Goal: Task Accomplishment & Management: Use online tool/utility

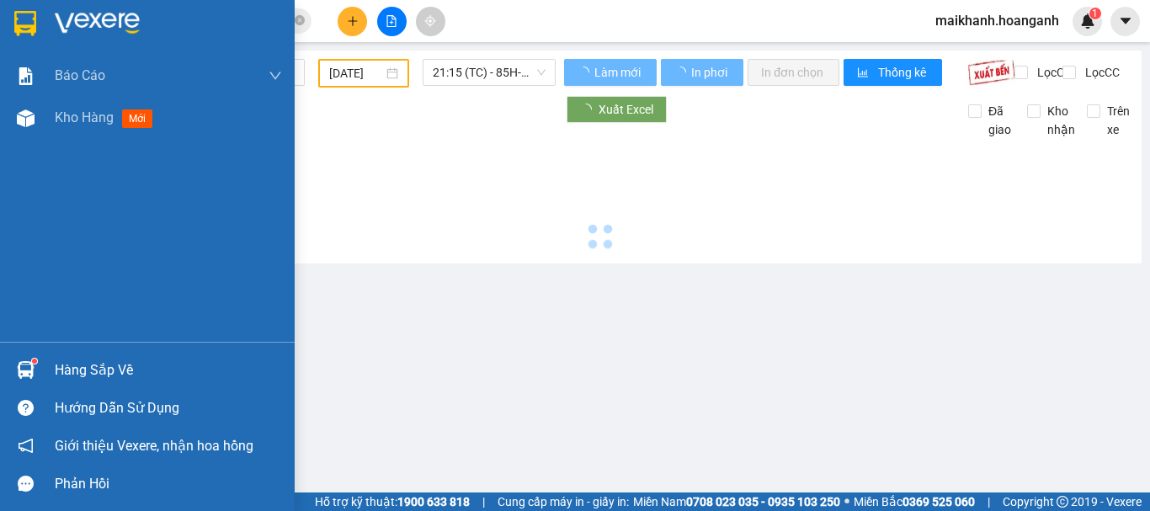
type input "[DATE]"
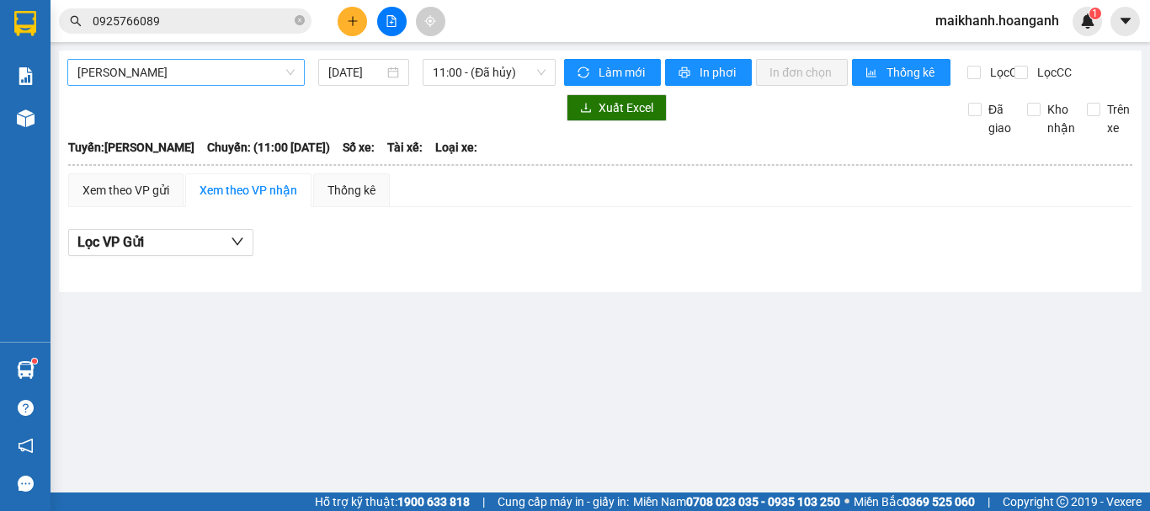
click at [288, 70] on span "[PERSON_NAME]" at bounding box center [185, 72] width 217 height 25
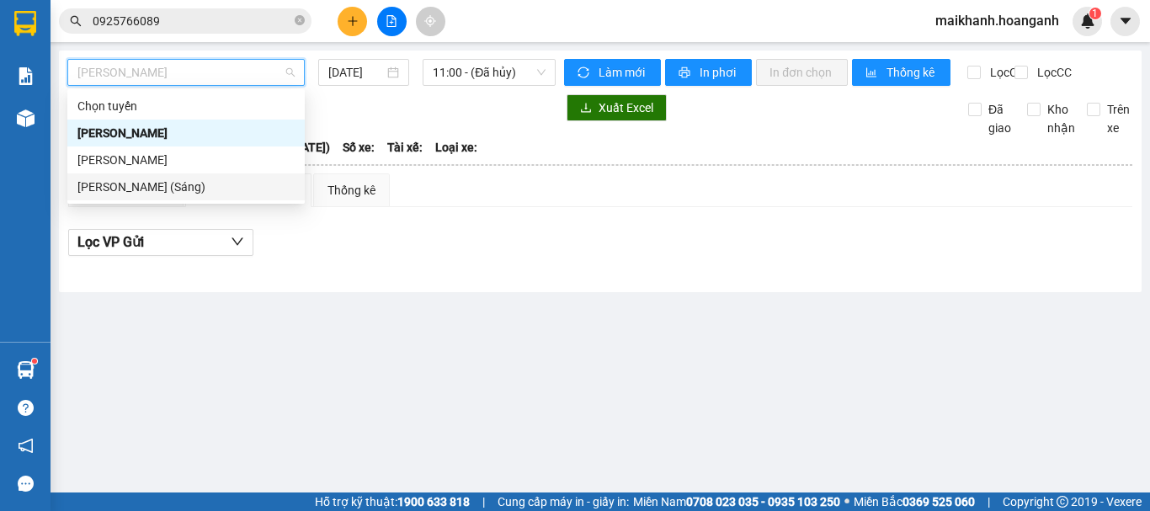
click at [182, 182] on div "[PERSON_NAME] (Sáng)" at bounding box center [185, 187] width 217 height 19
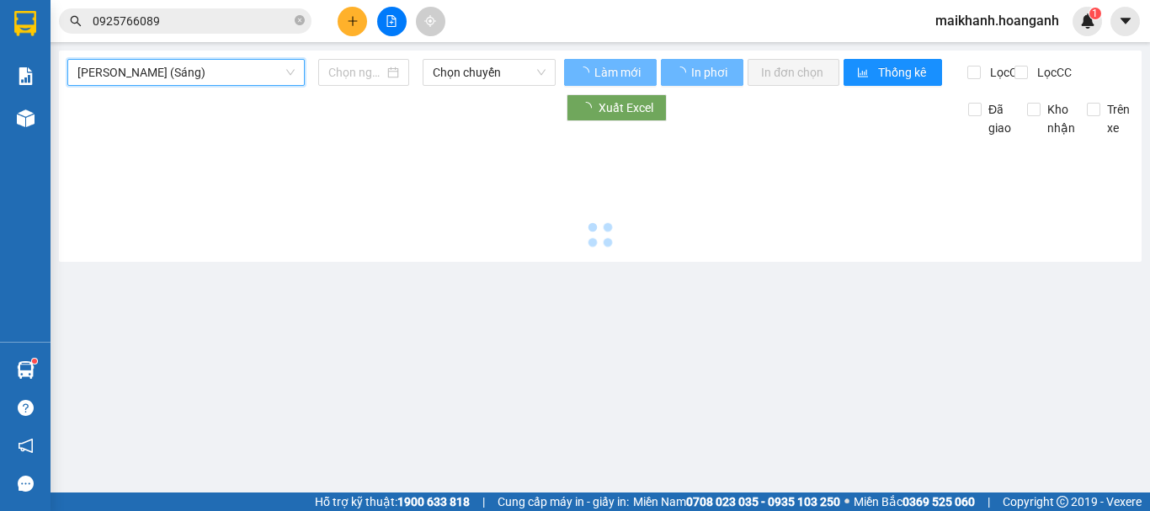
type input "[DATE]"
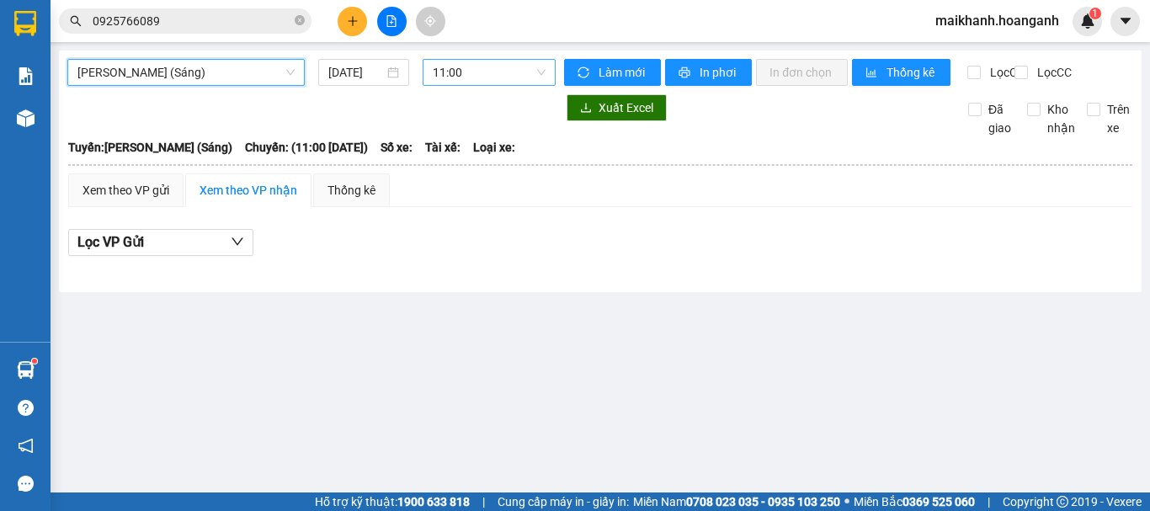
click at [493, 70] on span "11:00" at bounding box center [489, 72] width 113 height 25
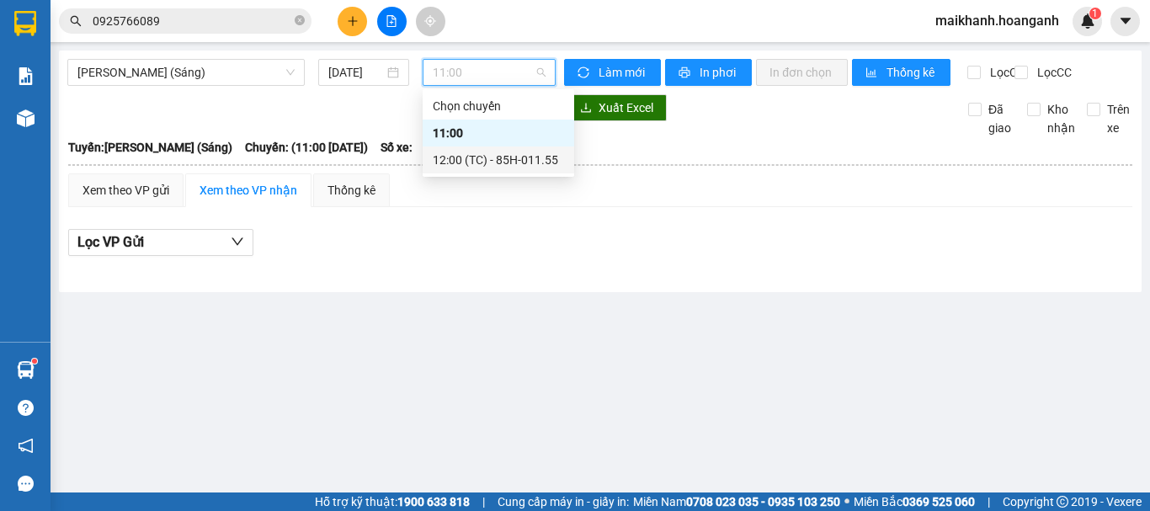
click at [540, 161] on div "12:00 (TC) - 85H-011.55" at bounding box center [498, 160] width 131 height 19
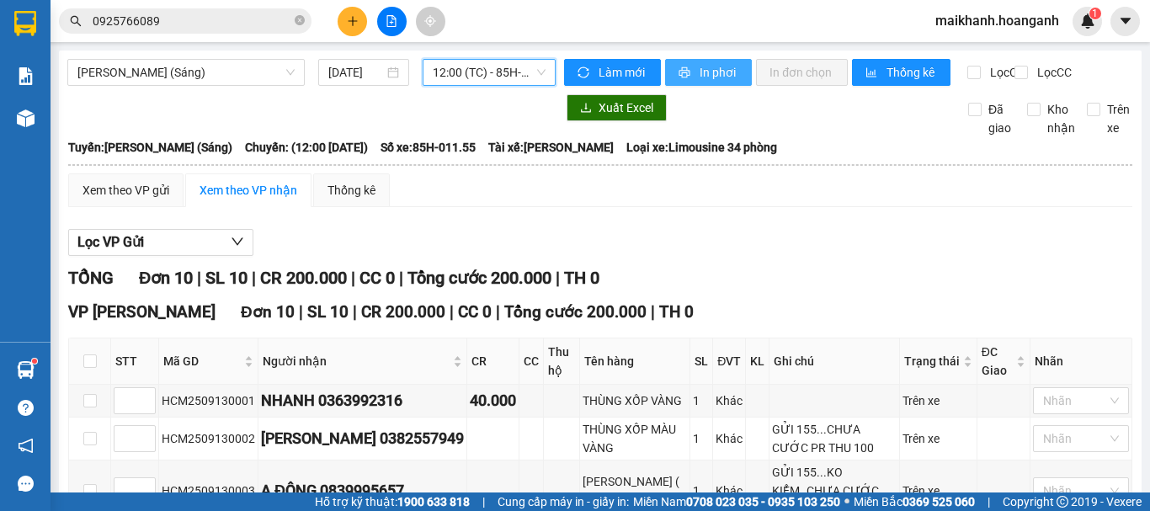
click at [711, 71] on span "In phơi" at bounding box center [719, 72] width 39 height 19
click at [1008, 16] on span "maikhanh.hoanganh" at bounding box center [997, 20] width 151 height 21
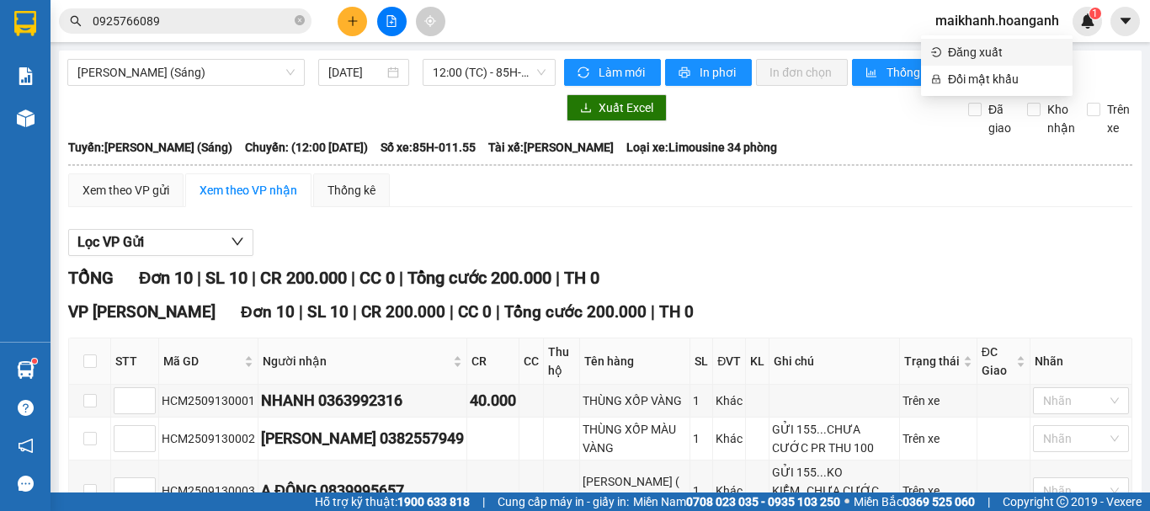
click at [995, 50] on span "Đăng xuất" at bounding box center [1005, 52] width 115 height 19
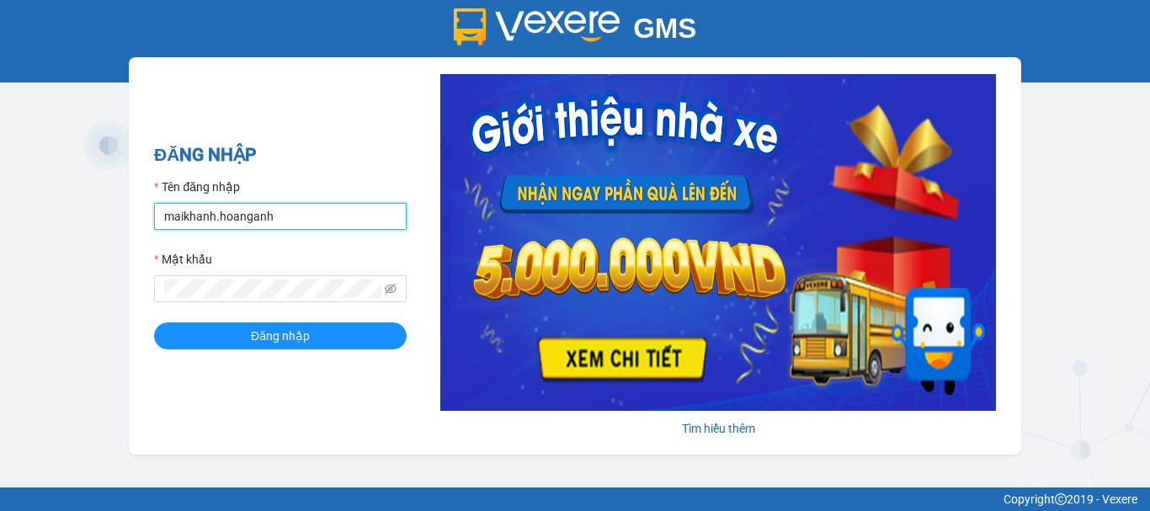
click at [312, 210] on input "maikhanh.hoanganh" at bounding box center [280, 216] width 253 height 27
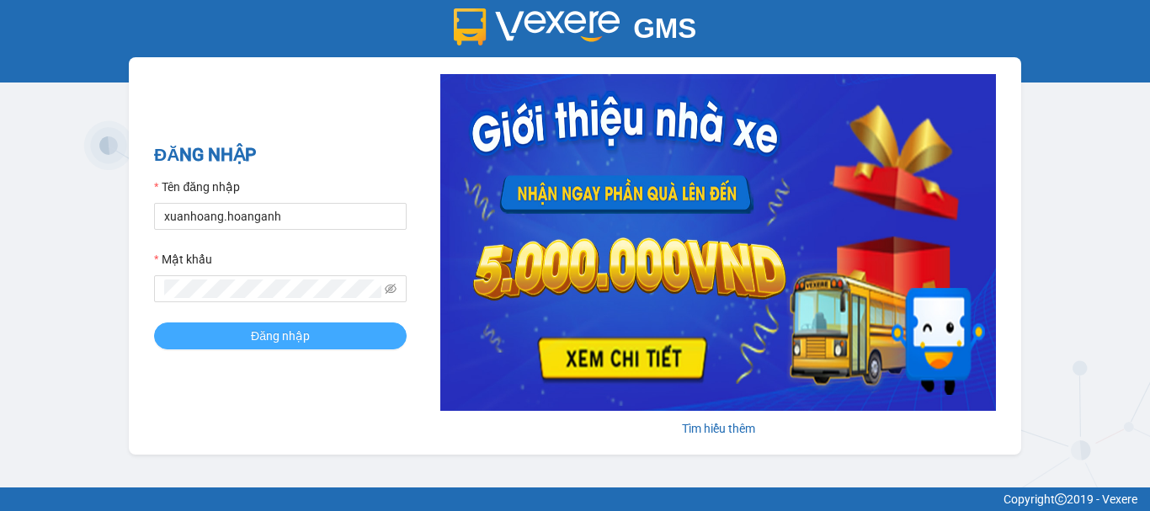
type input "maikhanh.hoanganh"
click at [314, 338] on button "Đăng nhập" at bounding box center [280, 335] width 253 height 27
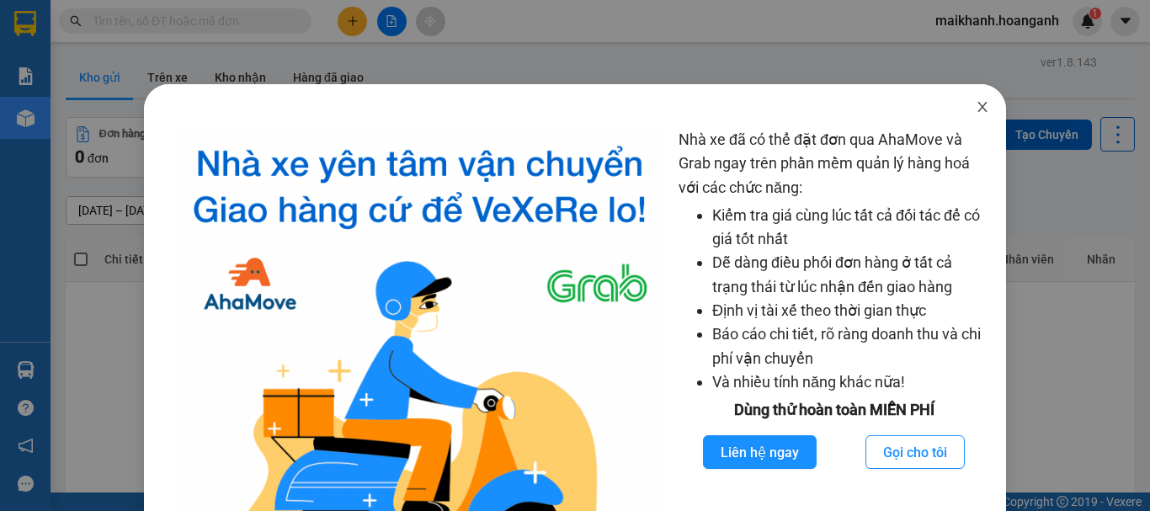
click at [978, 106] on icon "close" at bounding box center [982, 107] width 9 height 10
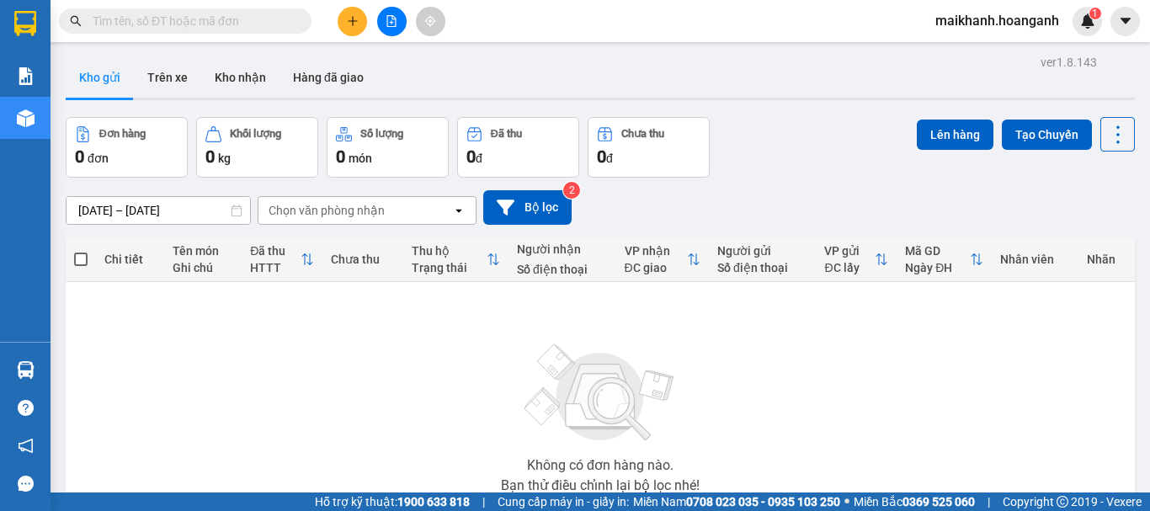
click at [1001, 26] on span "maikhanh.hoanganh" at bounding box center [997, 20] width 151 height 21
click at [996, 56] on span "Đăng xuất" at bounding box center [1005, 52] width 115 height 19
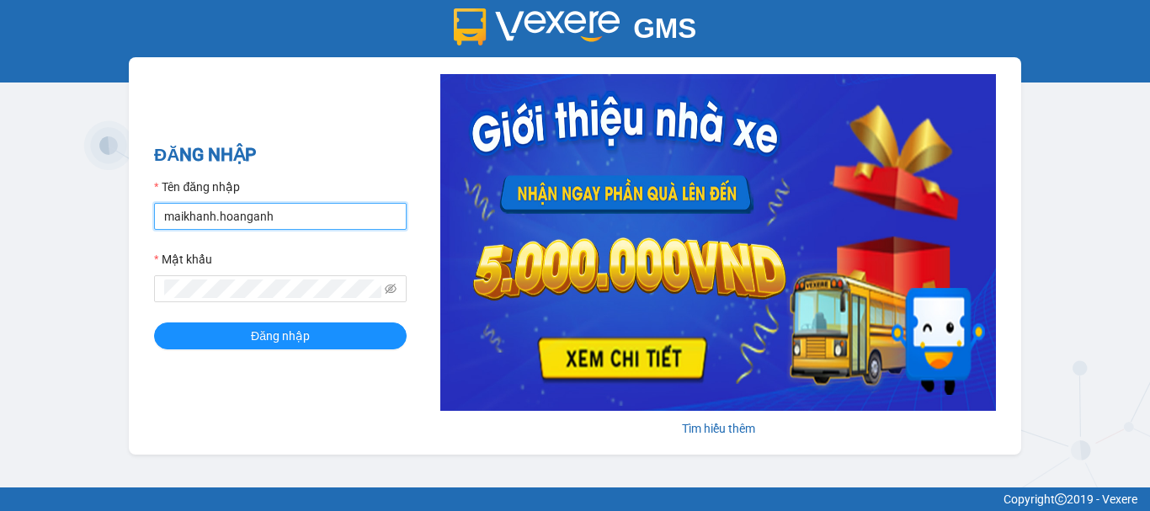
click at [269, 215] on input "maikhanh.hoanganh" at bounding box center [280, 216] width 253 height 27
type input "xuanhoang.hoanganh"
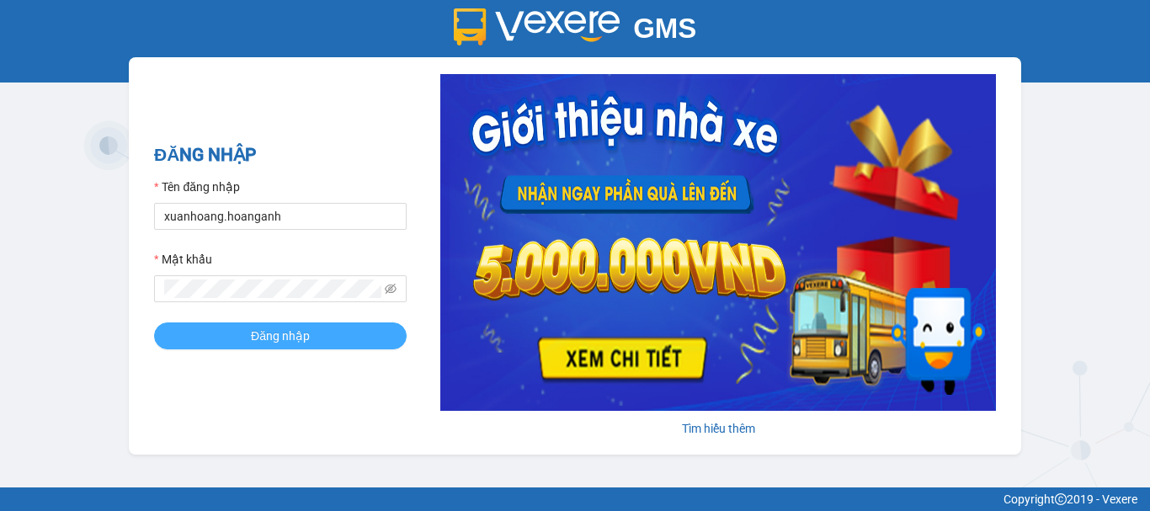
click at [292, 339] on span "Đăng nhập" at bounding box center [280, 336] width 59 height 19
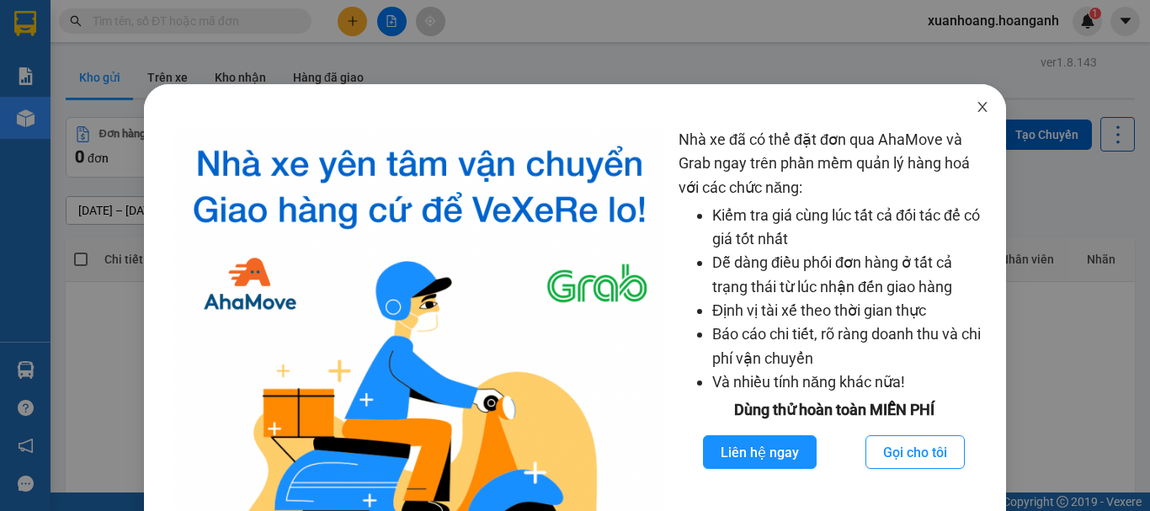
click at [976, 105] on icon "close" at bounding box center [982, 106] width 13 height 13
